Goal: Navigation & Orientation: Find specific page/section

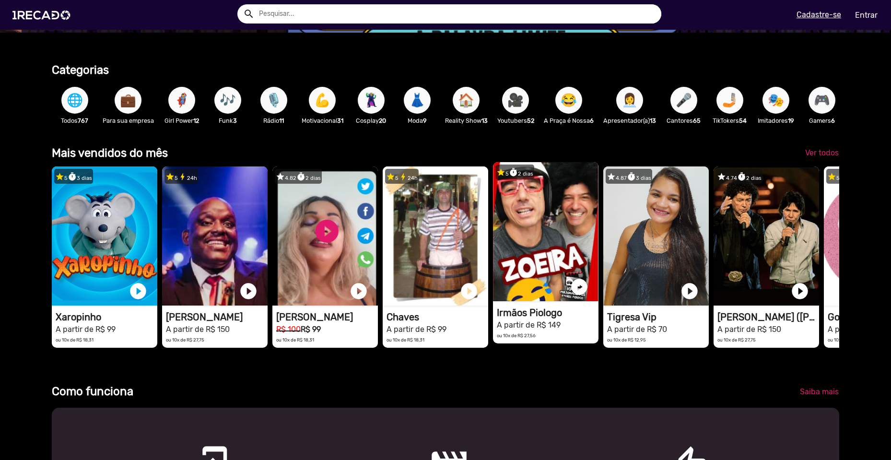
scroll to position [240, 0]
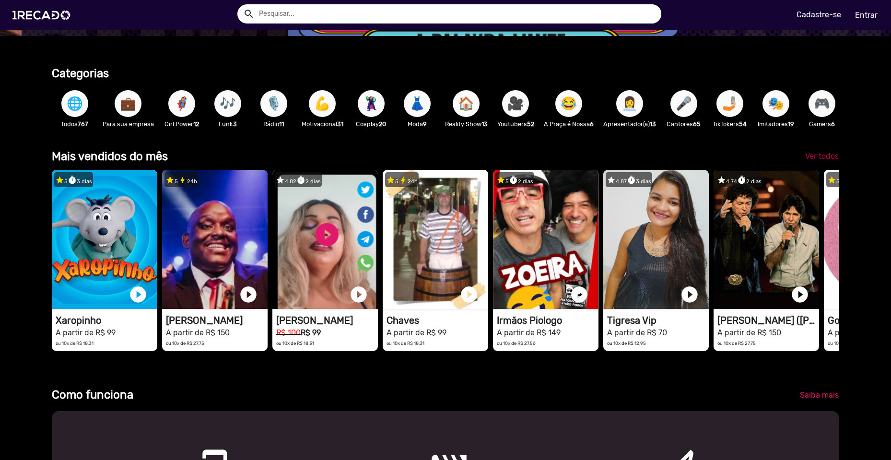
click at [815, 161] on span "Ver todos" at bounding box center [822, 156] width 34 height 9
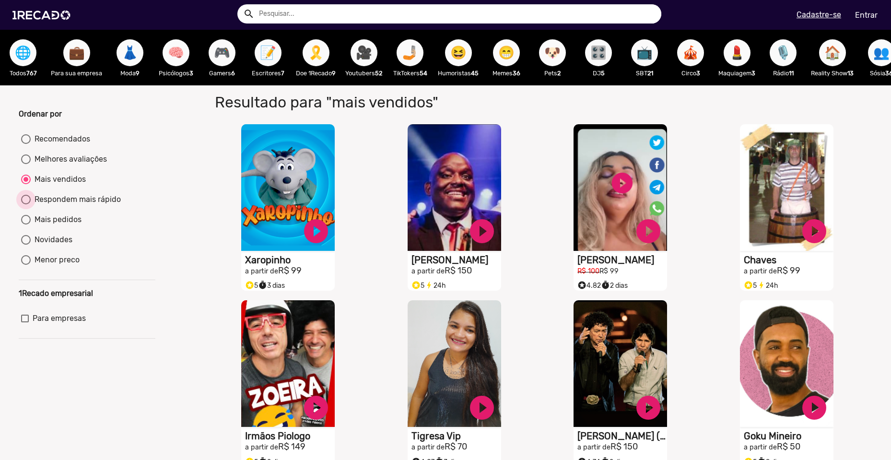
click at [47, 205] on div "Respondem mais rápido" at bounding box center [76, 200] width 90 height 12
click at [26, 205] on input "Respondem mais rápido" at bounding box center [25, 204] width 0 height 0
radio input "true"
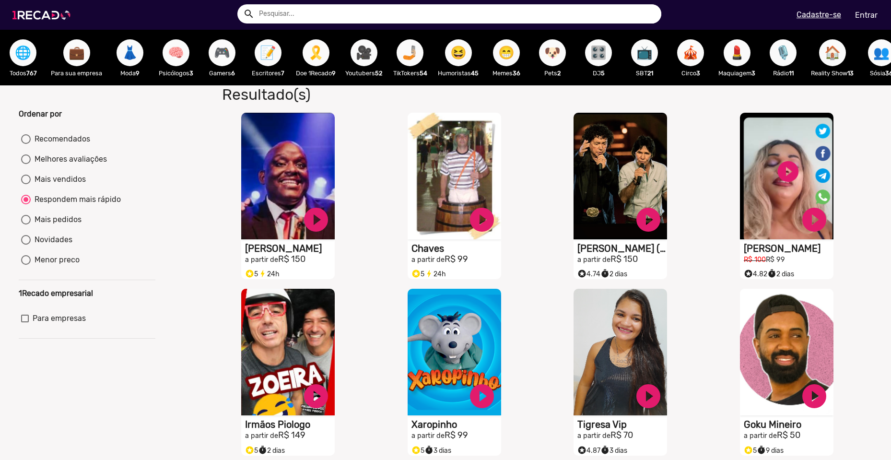
click at [36, 12] on img at bounding box center [43, 15] width 72 height 41
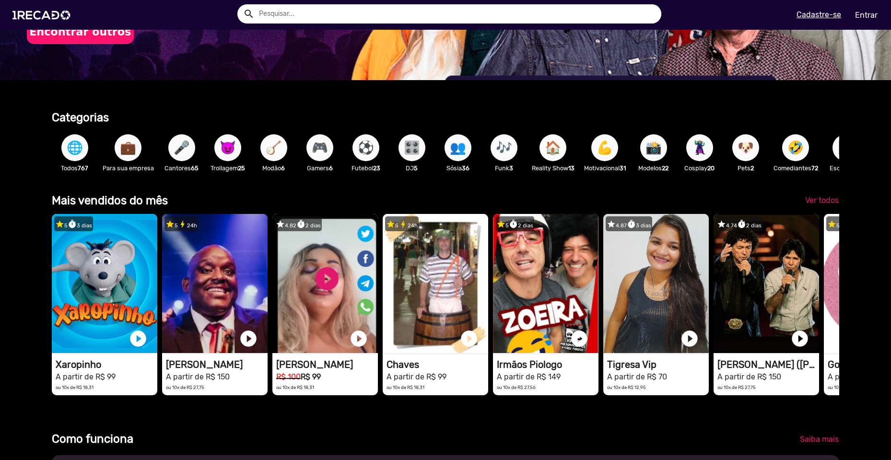
scroll to position [192, 0]
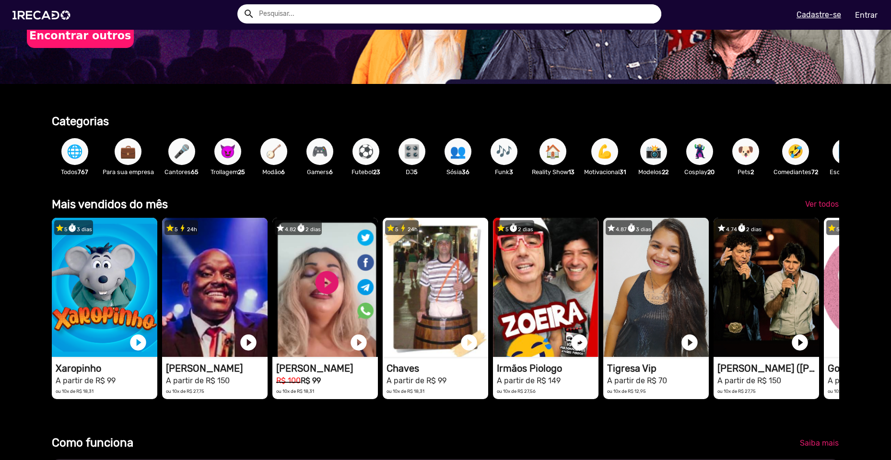
click at [326, 150] on span "🎮" at bounding box center [320, 151] width 16 height 27
